Goal: Information Seeking & Learning: Learn about a topic

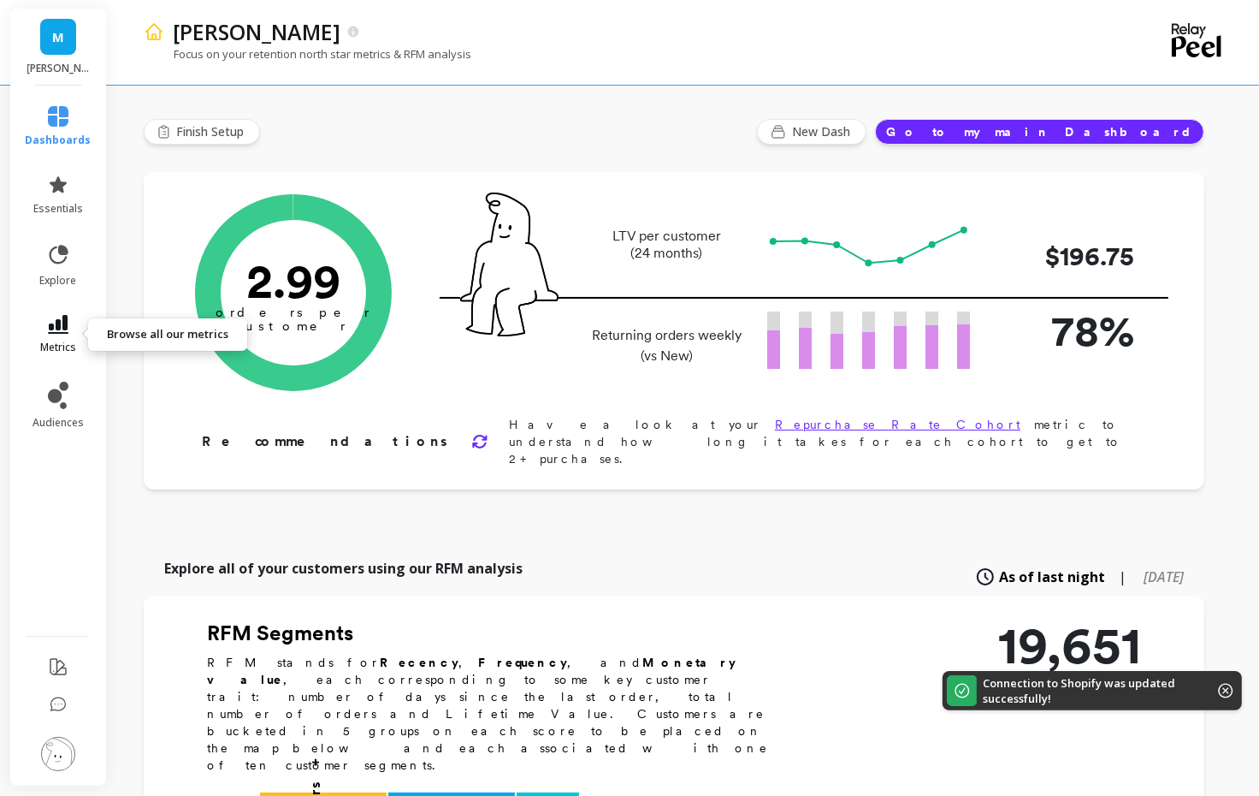
click at [48, 323] on icon at bounding box center [58, 324] width 21 height 19
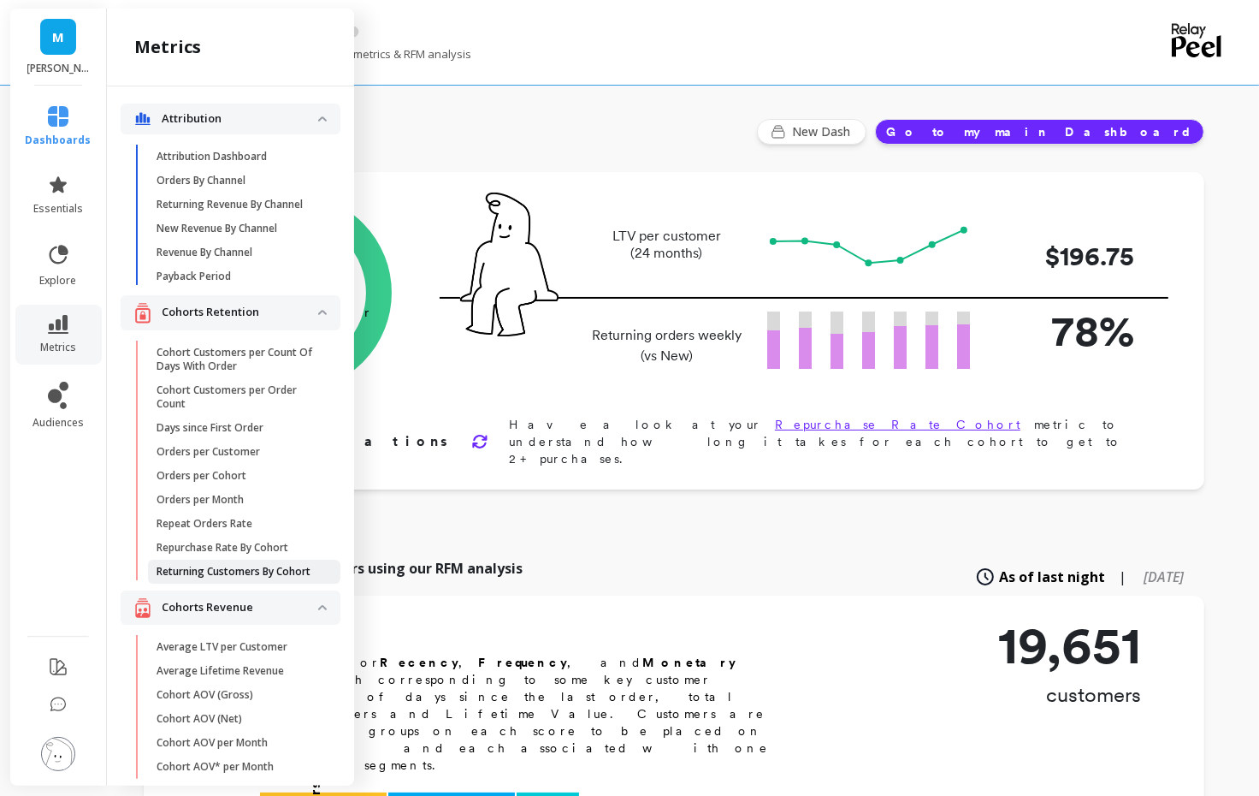
click at [195, 570] on p "Returning Customers By Cohort" at bounding box center [234, 572] width 154 height 14
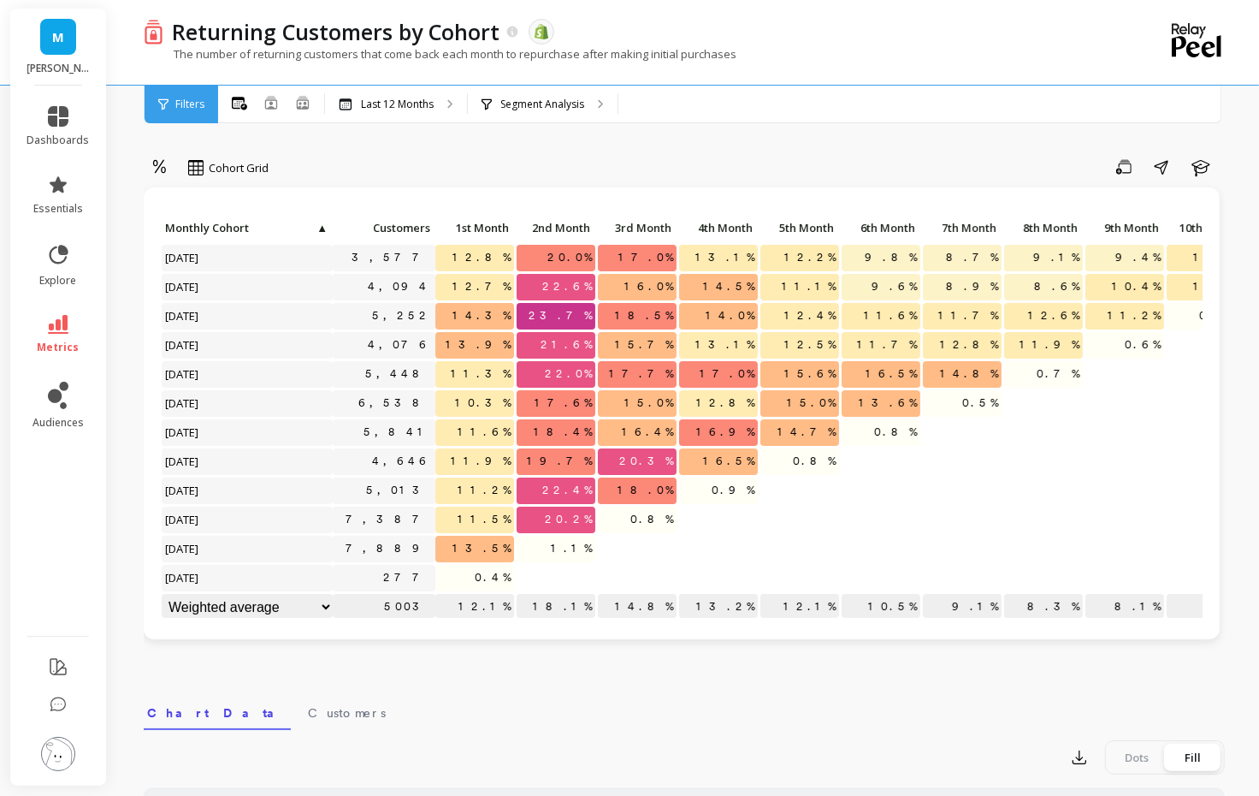
scroll to position [1, 0]
drag, startPoint x: 798, startPoint y: 396, endPoint x: 840, endPoint y: 396, distance: 41.9
click at [840, 396] on div "Click to create an audience 3,577 12.8% 20.0% 17.0% 13.1% 12.2% 9.8% 8.7% 9.1% …" at bounding box center [766, 418] width 1211 height 407
drag, startPoint x: 875, startPoint y: 374, endPoint x: 918, endPoint y: 374, distance: 42.8
click at [918, 374] on p "16.5%" at bounding box center [881, 373] width 79 height 26
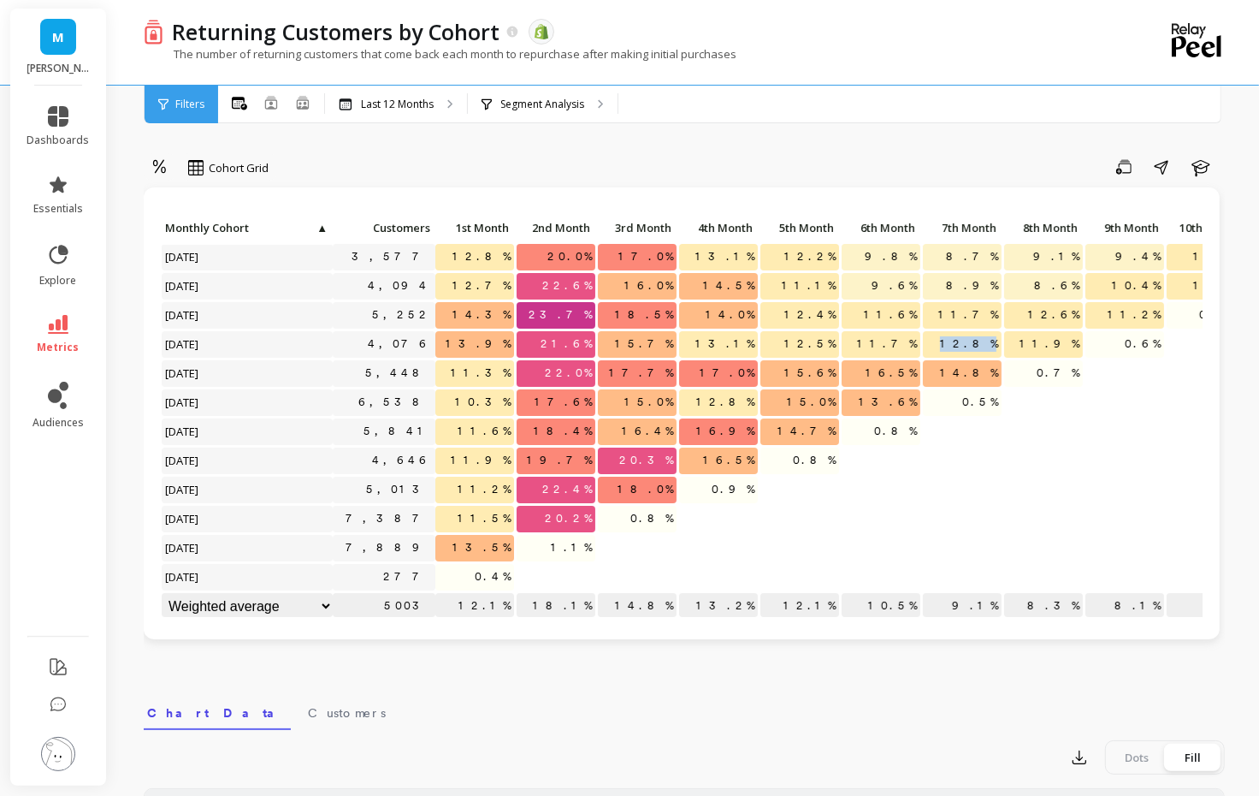
drag, startPoint x: 957, startPoint y: 343, endPoint x: 997, endPoint y: 341, distance: 39.4
click at [997, 341] on p "12.8%" at bounding box center [962, 344] width 79 height 26
drag, startPoint x: 1033, startPoint y: 314, endPoint x: 1071, endPoint y: 312, distance: 38.5
click at [1069, 312] on p "12.6%" at bounding box center [1043, 315] width 79 height 26
drag, startPoint x: 1123, startPoint y: 290, endPoint x: 1163, endPoint y: 290, distance: 40.2
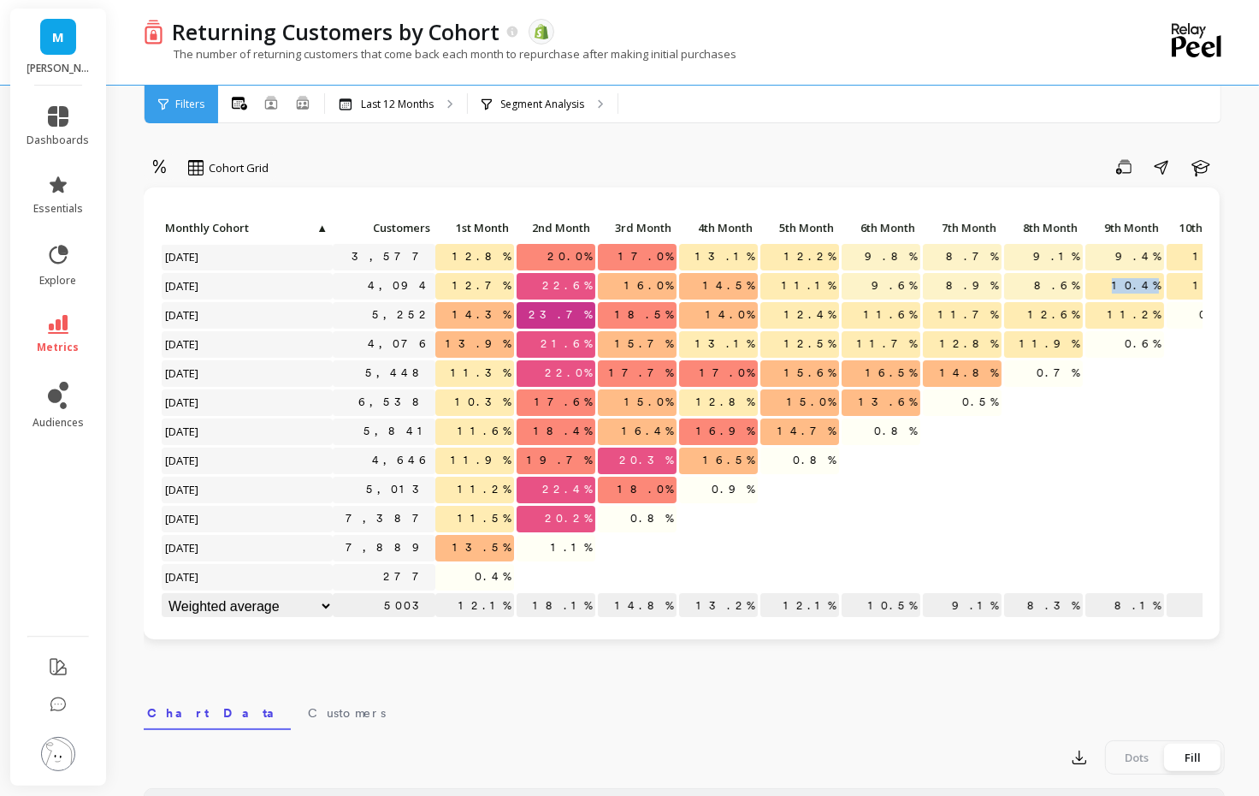
click at [1163, 290] on p "10.4%" at bounding box center [1125, 286] width 79 height 26
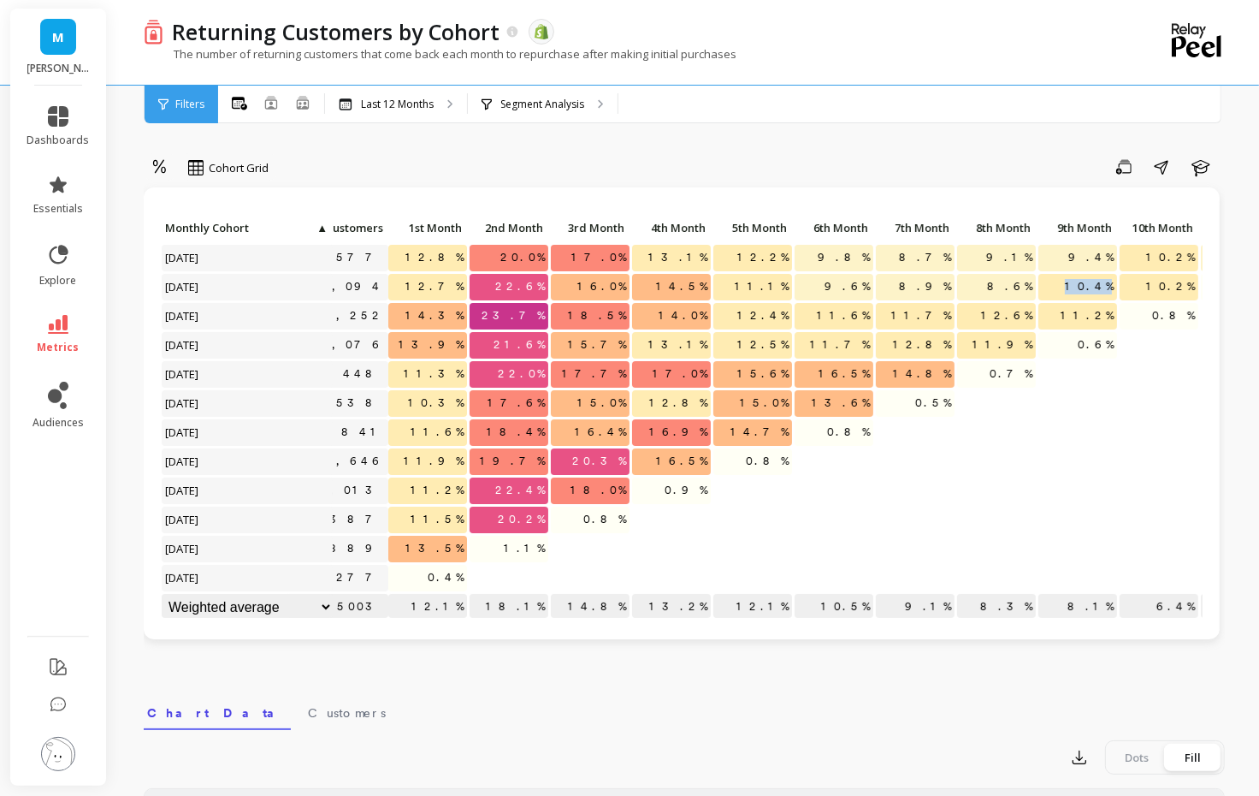
scroll to position [0, 56]
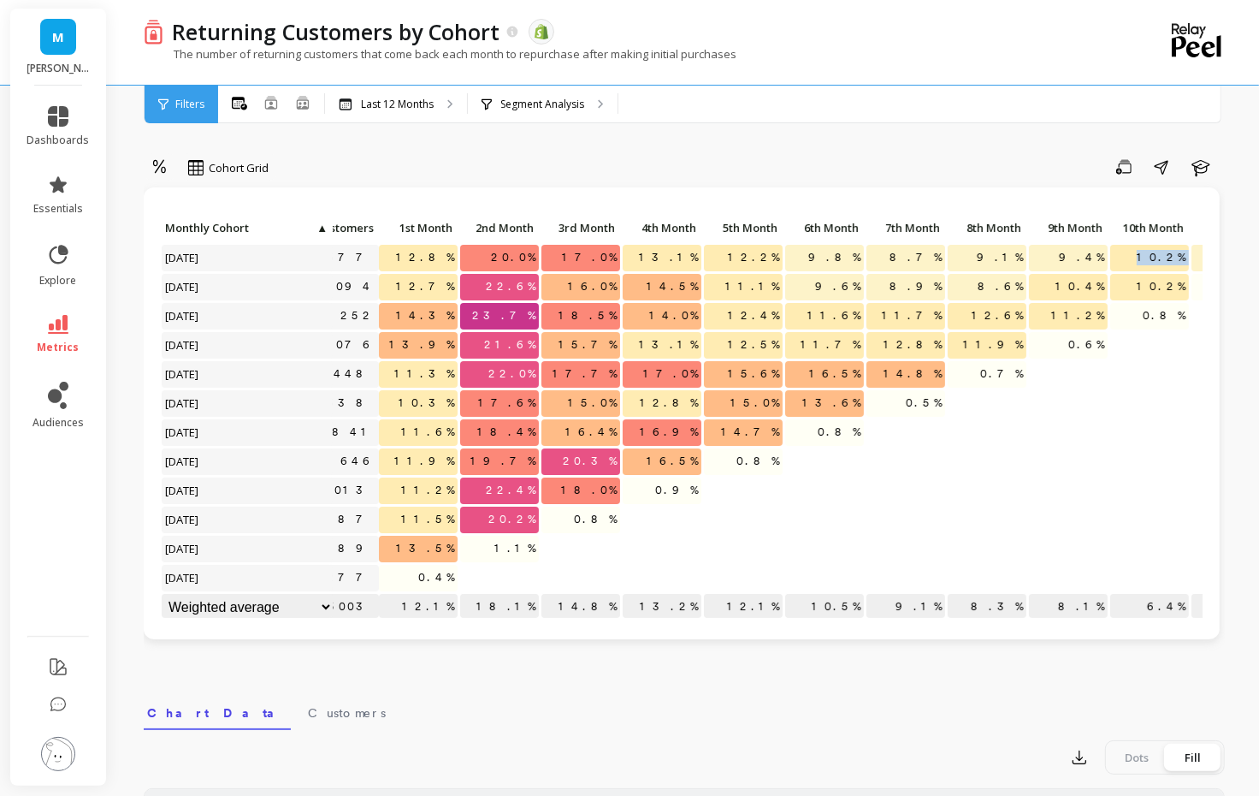
drag, startPoint x: 1146, startPoint y: 256, endPoint x: 1191, endPoint y: 256, distance: 44.5
click at [1191, 256] on div "Click to create an audience 3,577 12.8% 20.0% 17.0% 13.1% 12.2% 9.8% 8.7% 9.1% …" at bounding box center [728, 419] width 1249 height 407
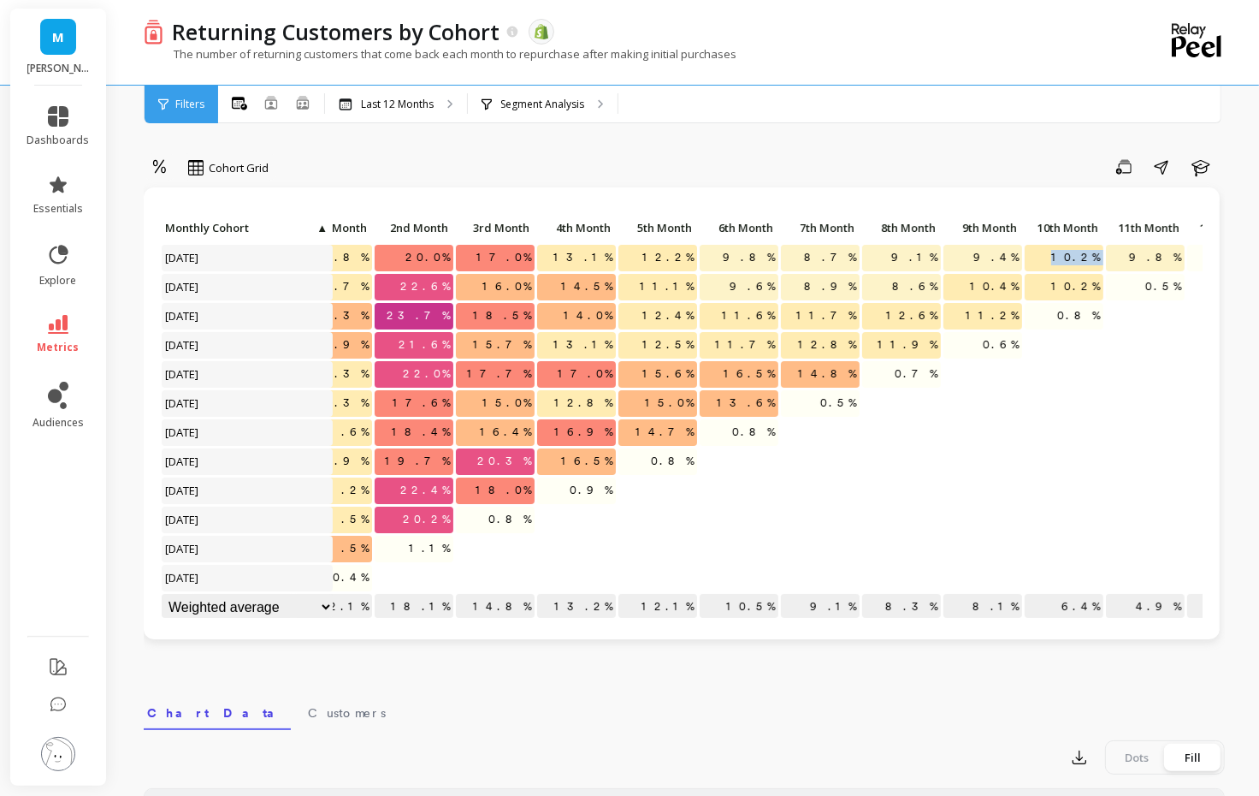
scroll to position [0, 160]
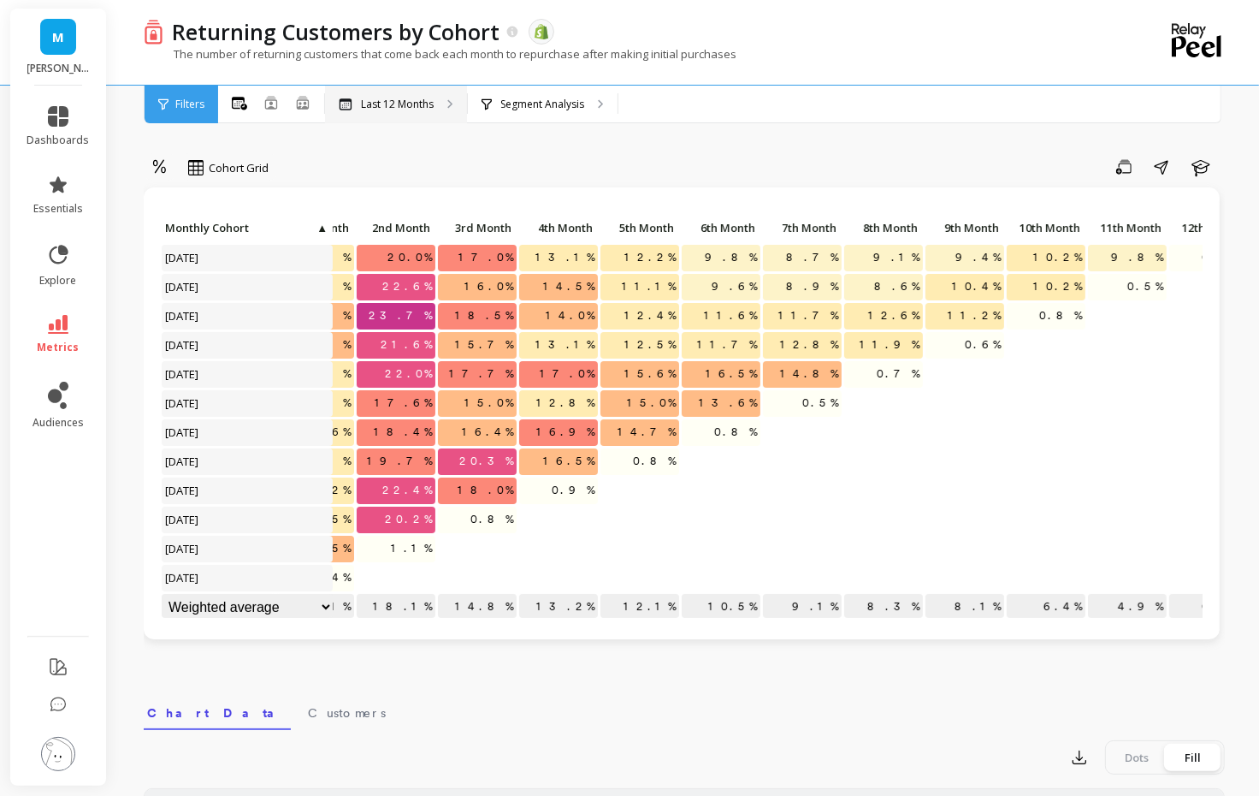
click at [378, 108] on p "Last 12 Months" at bounding box center [397, 105] width 73 height 14
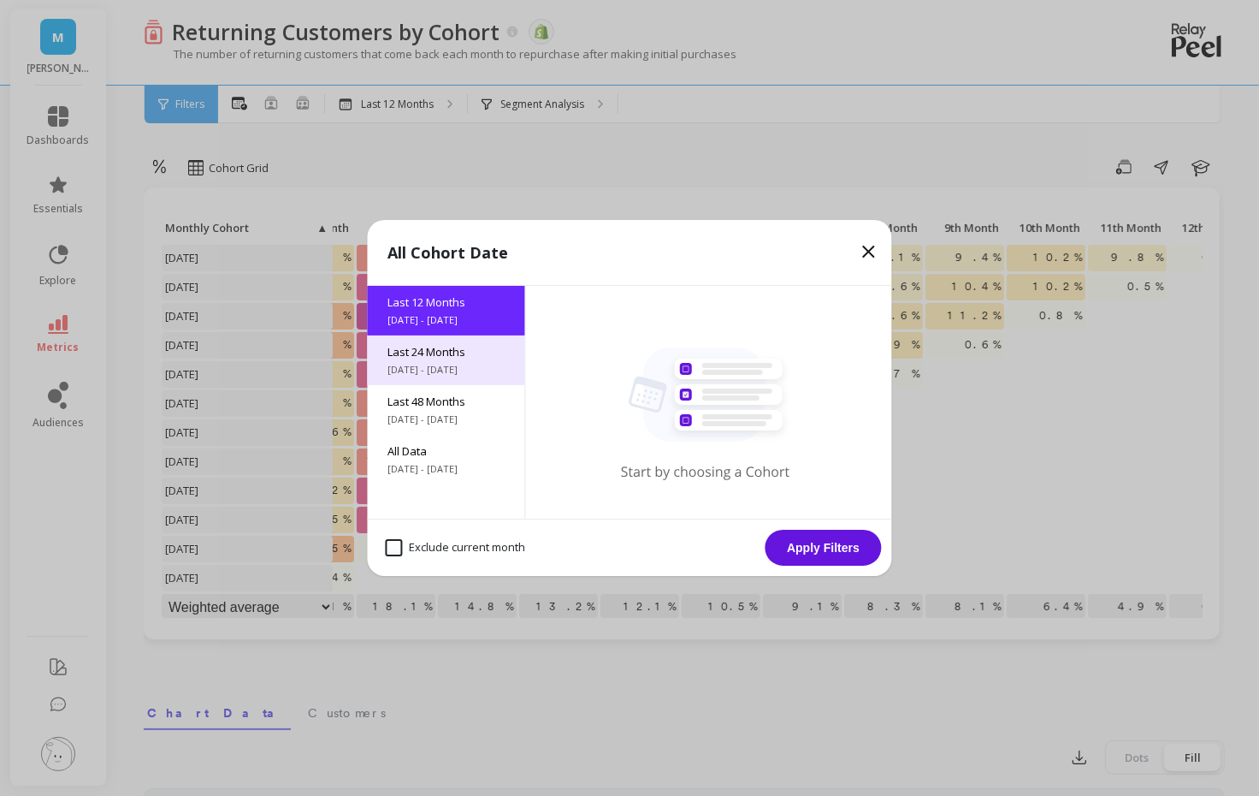
click at [459, 355] on span "Last 24 Months" at bounding box center [446, 351] width 116 height 15
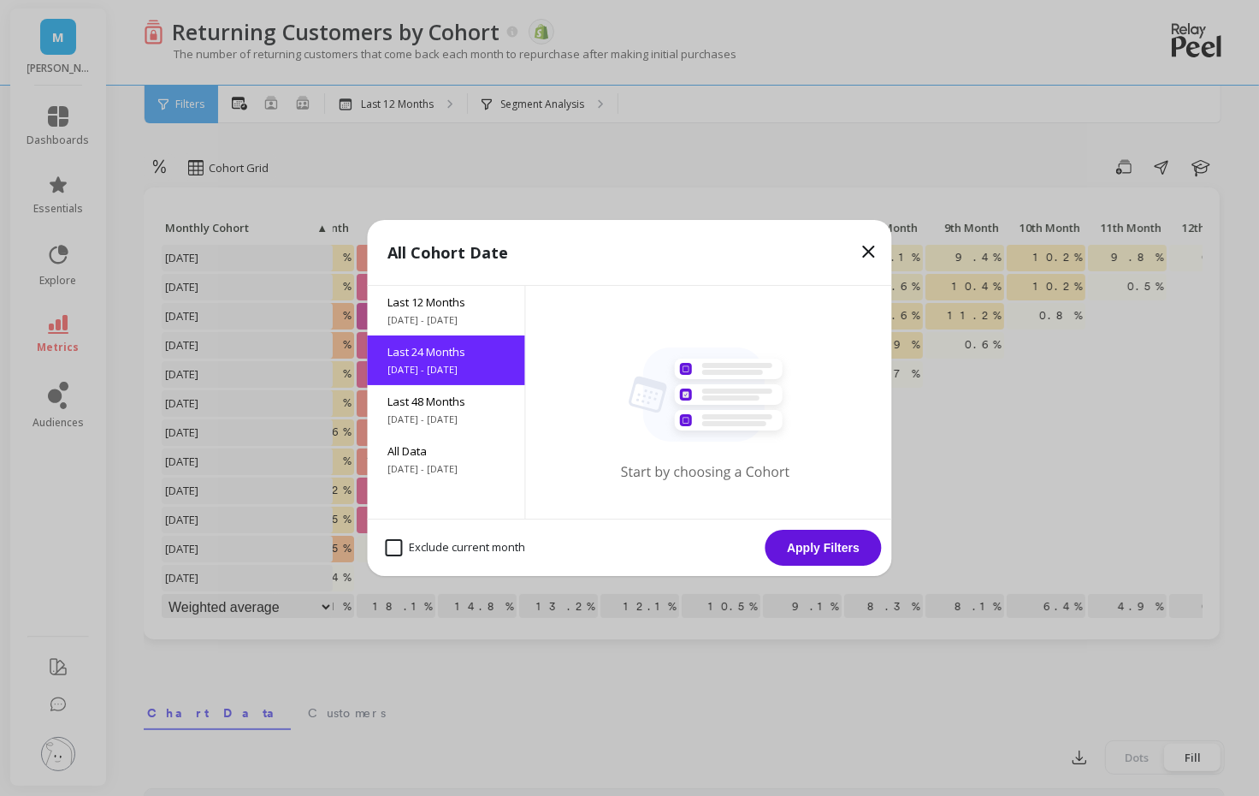
click at [808, 551] on button "Apply Filters" at bounding box center [824, 548] width 116 height 36
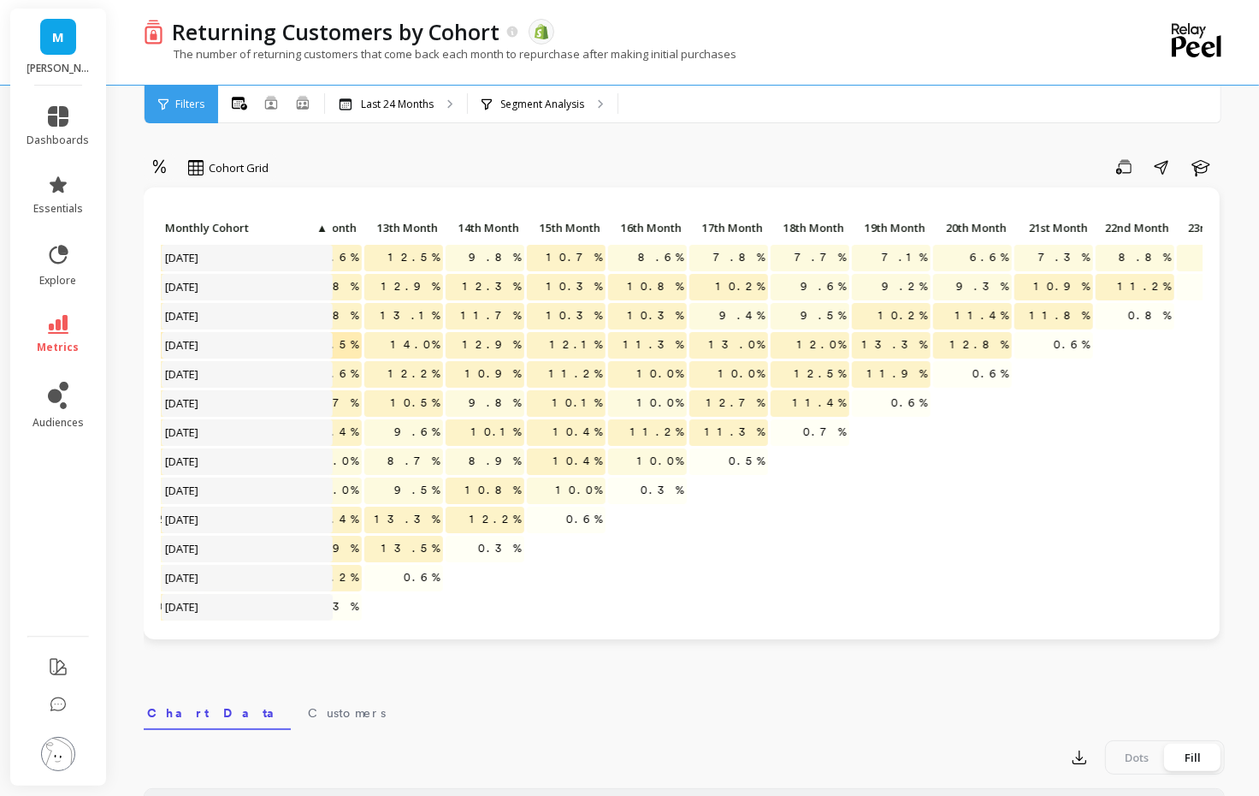
scroll to position [0, 1046]
